Goal: Task Accomplishment & Management: Use online tool/utility

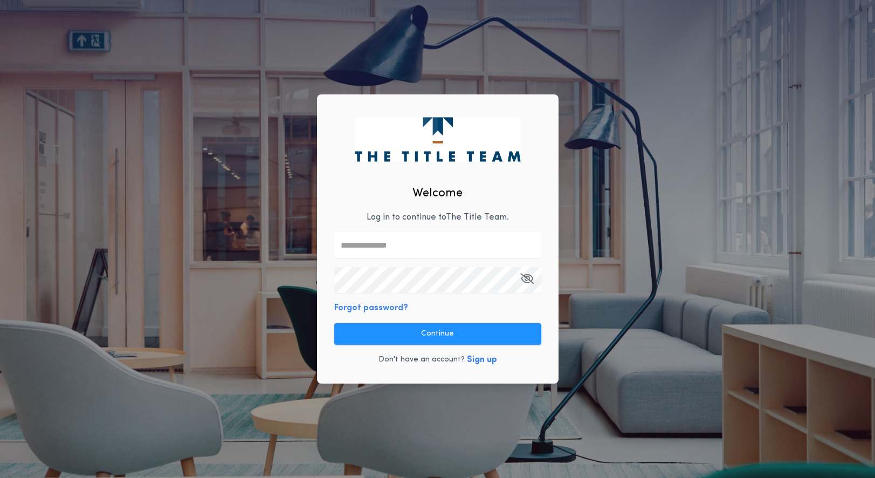
click at [397, 253] on input "text" at bounding box center [437, 245] width 207 height 26
type input "**********"
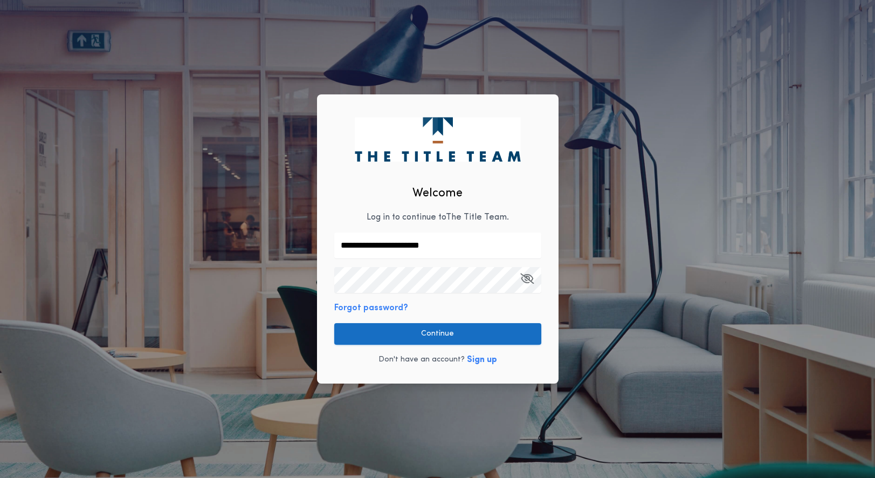
click at [454, 329] on button "Continue" at bounding box center [437, 334] width 207 height 22
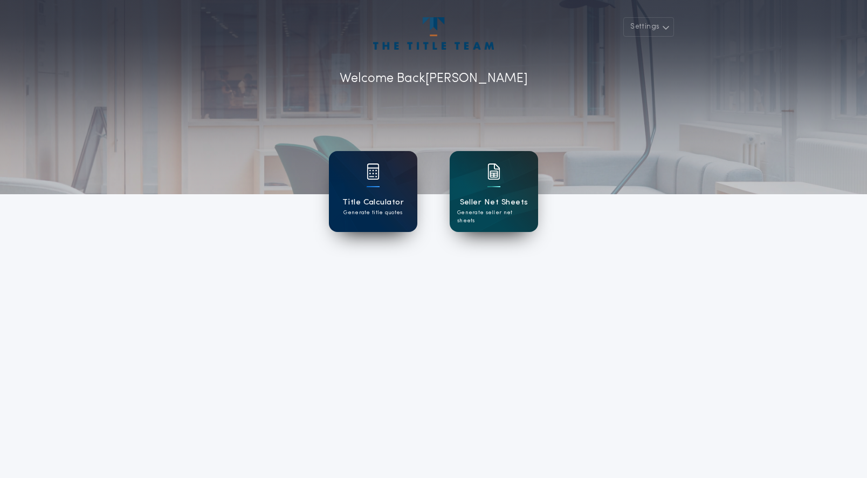
click at [360, 187] on div "Title Calculator Generate title quotes" at bounding box center [373, 191] width 88 height 81
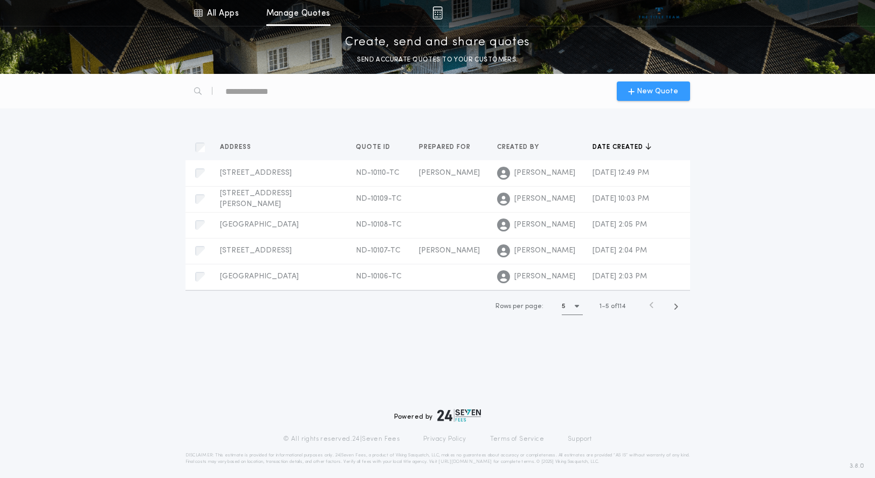
click at [649, 91] on span "New Quote" at bounding box center [658, 91] width 42 height 11
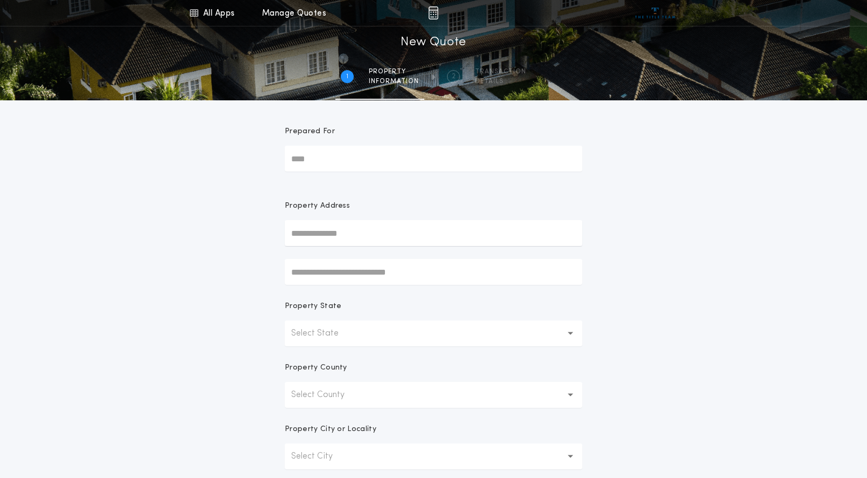
click at [335, 161] on input "Prepared For" at bounding box center [434, 159] width 298 height 26
click at [346, 231] on input "text" at bounding box center [434, 233] width 298 height 26
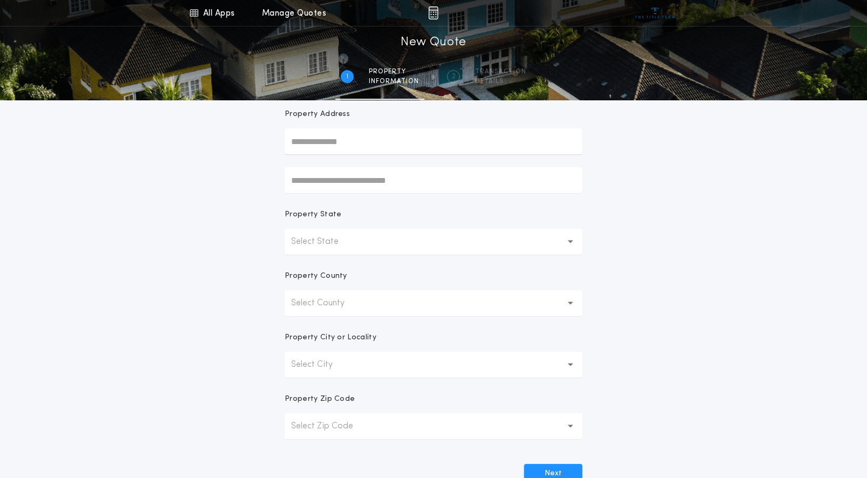
scroll to position [162, 0]
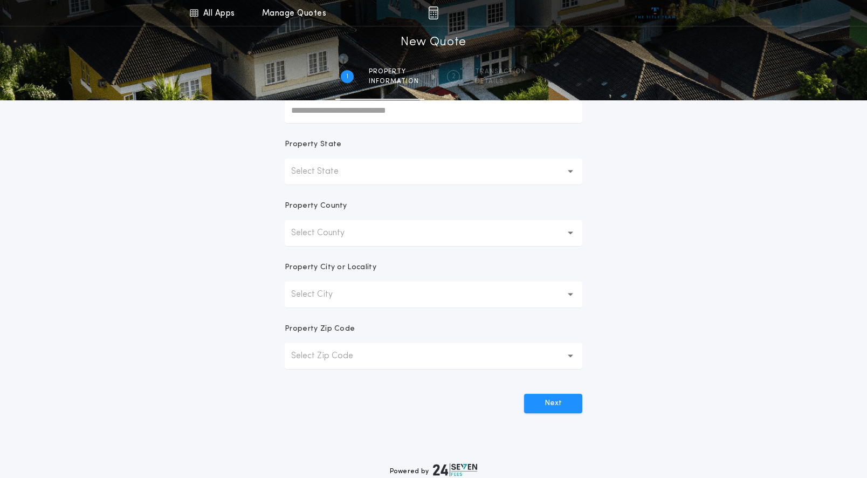
click at [546, 166] on button "Select State" at bounding box center [434, 172] width 298 height 26
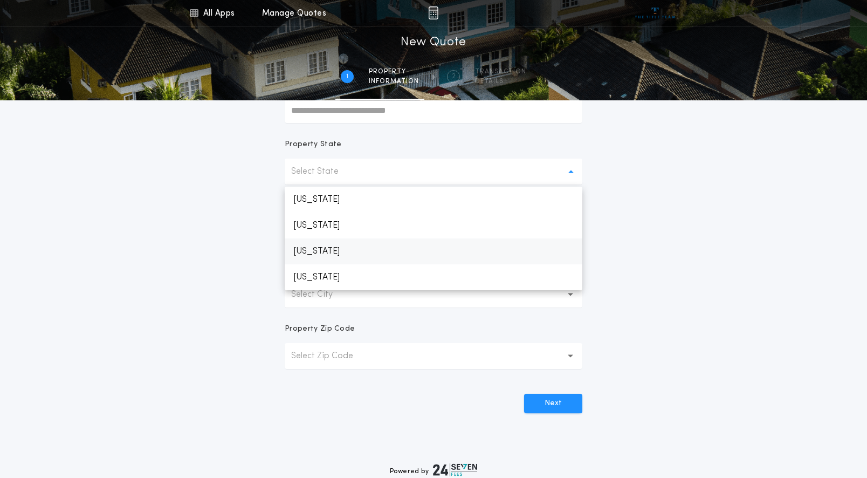
click at [366, 249] on p "[US_STATE]" at bounding box center [434, 251] width 298 height 26
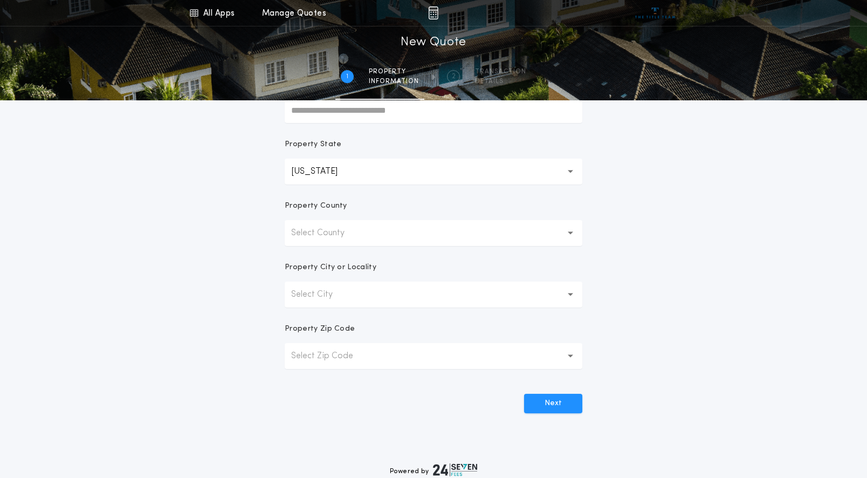
click at [388, 294] on button "Select City" at bounding box center [434, 294] width 298 height 26
click at [534, 233] on button "Select County" at bounding box center [434, 233] width 298 height 26
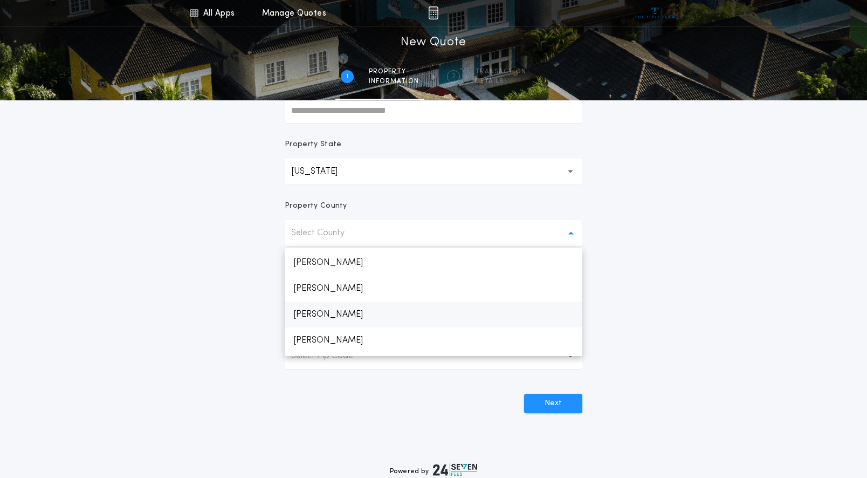
scroll to position [647, 0]
click at [351, 281] on p "[PERSON_NAME]" at bounding box center [434, 287] width 298 height 26
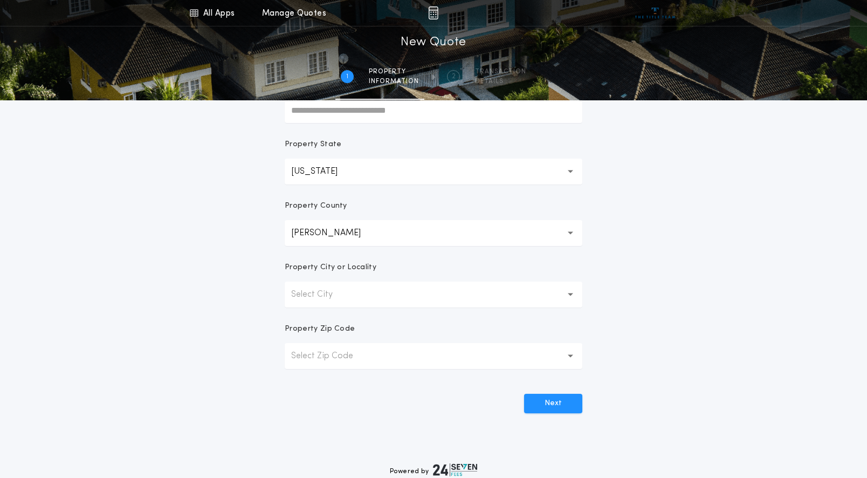
click at [343, 300] on p "Select City" at bounding box center [320, 294] width 59 height 13
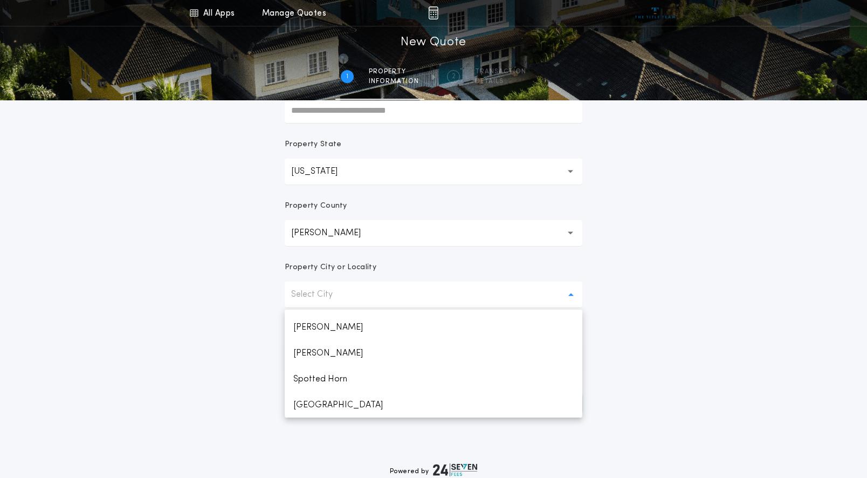
scroll to position [384, 0]
click at [334, 400] on p "[GEOGRAPHIC_DATA]" at bounding box center [434, 405] width 298 height 26
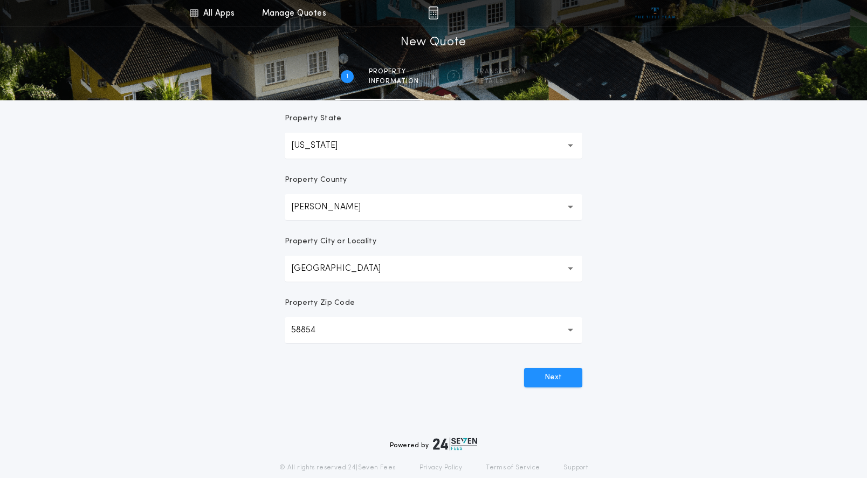
scroll to position [225, 0]
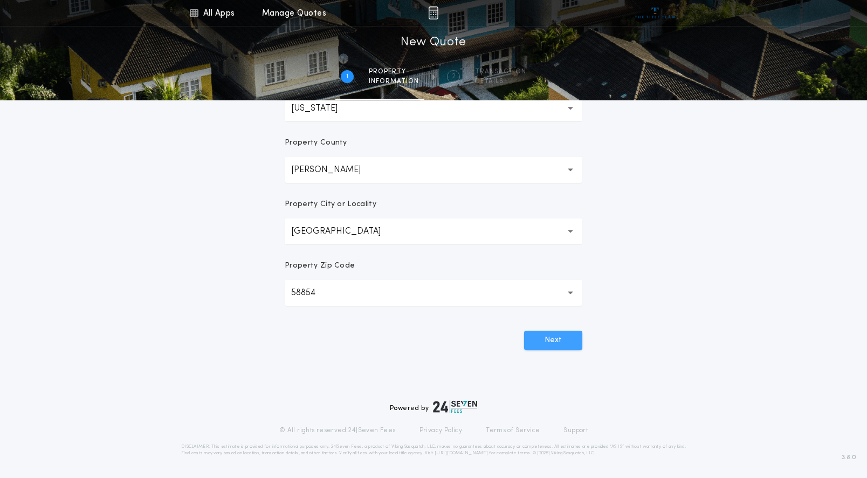
click at [542, 340] on button "Next" at bounding box center [553, 340] width 58 height 19
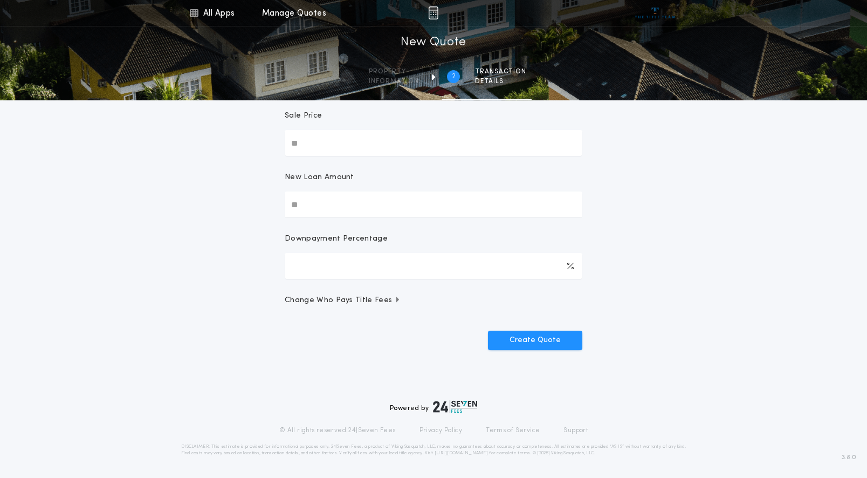
scroll to position [0, 0]
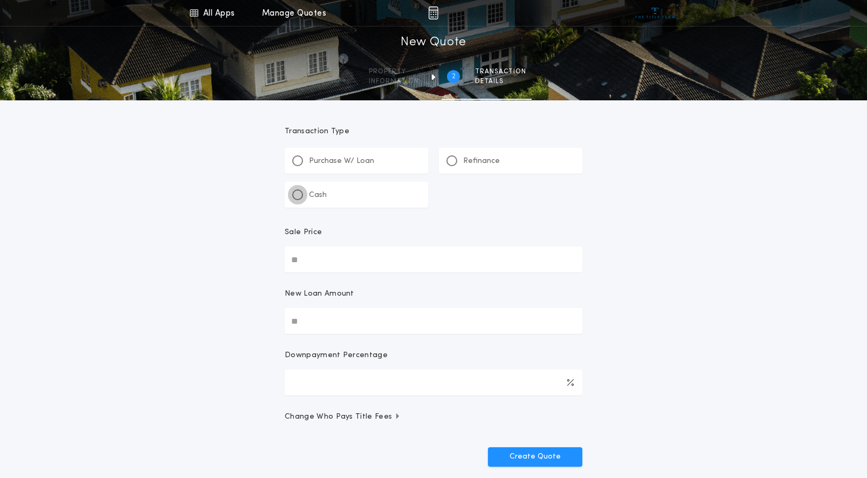
click at [299, 195] on div at bounding box center [297, 194] width 5 height 5
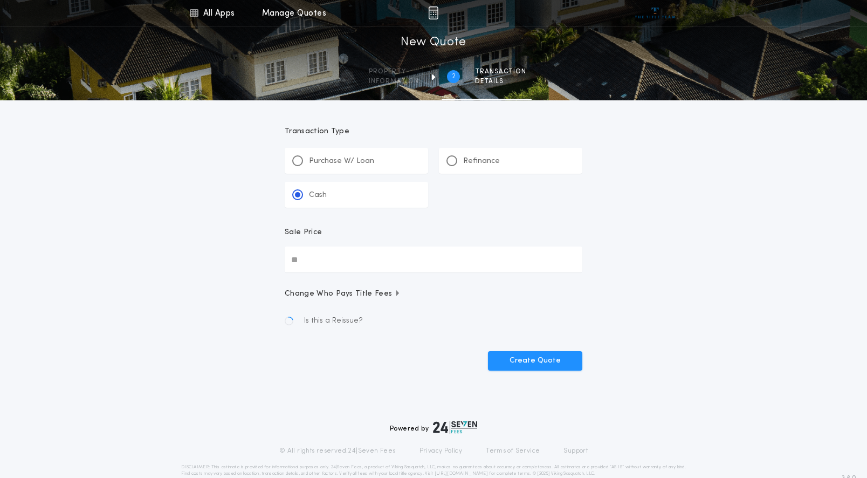
click at [315, 265] on input "Sale Price" at bounding box center [434, 259] width 298 height 26
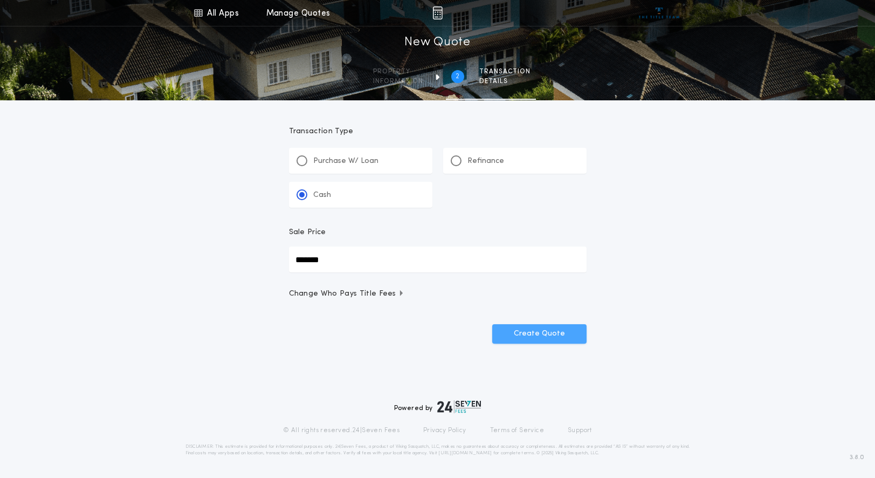
type input "*******"
click at [544, 331] on button "Create Quote" at bounding box center [539, 333] width 94 height 19
